Goal: Task Accomplishment & Management: Manage account settings

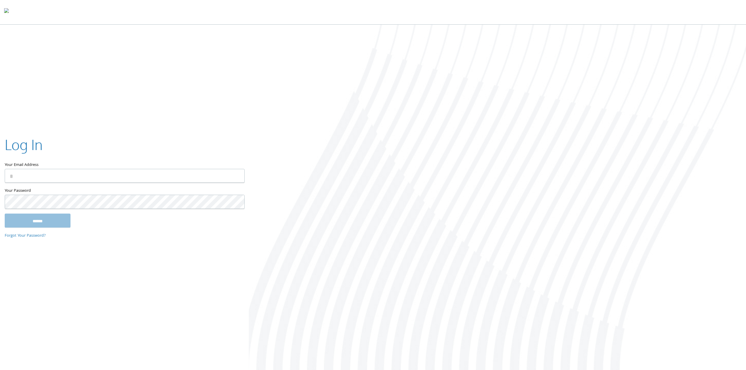
type input "**********"
click at [62, 225] on input "******" at bounding box center [38, 221] width 66 height 14
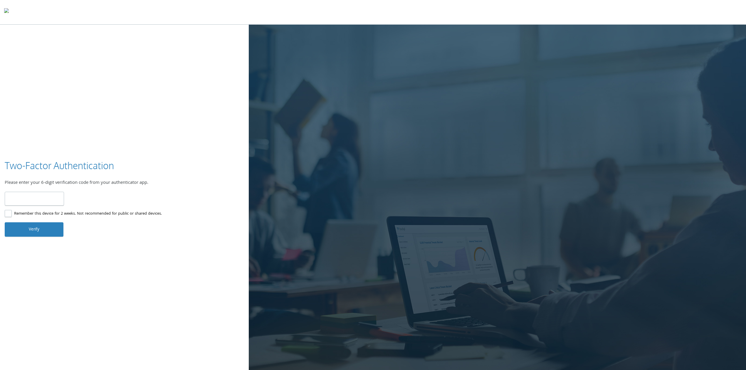
click at [19, 197] on input "number" at bounding box center [34, 199] width 59 height 14
type input "******"
